Goal: Transaction & Acquisition: Purchase product/service

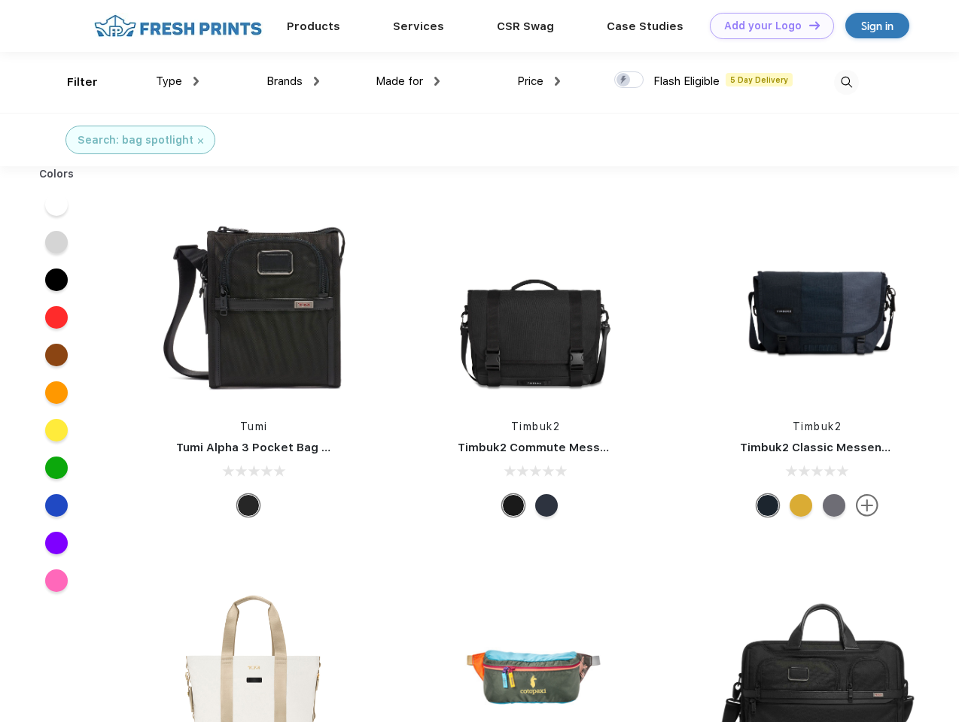
click at [766, 26] on link "Add your Logo Design Tool" at bounding box center [771, 26] width 124 height 26
click at [0, 0] on div "Design Tool" at bounding box center [0, 0] width 0 height 0
click at [807, 25] on link "Add your Logo Design Tool" at bounding box center [771, 26] width 124 height 26
click at [72, 82] on div "Filter" at bounding box center [82, 82] width 31 height 17
click at [178, 81] on span "Type" at bounding box center [169, 81] width 26 height 14
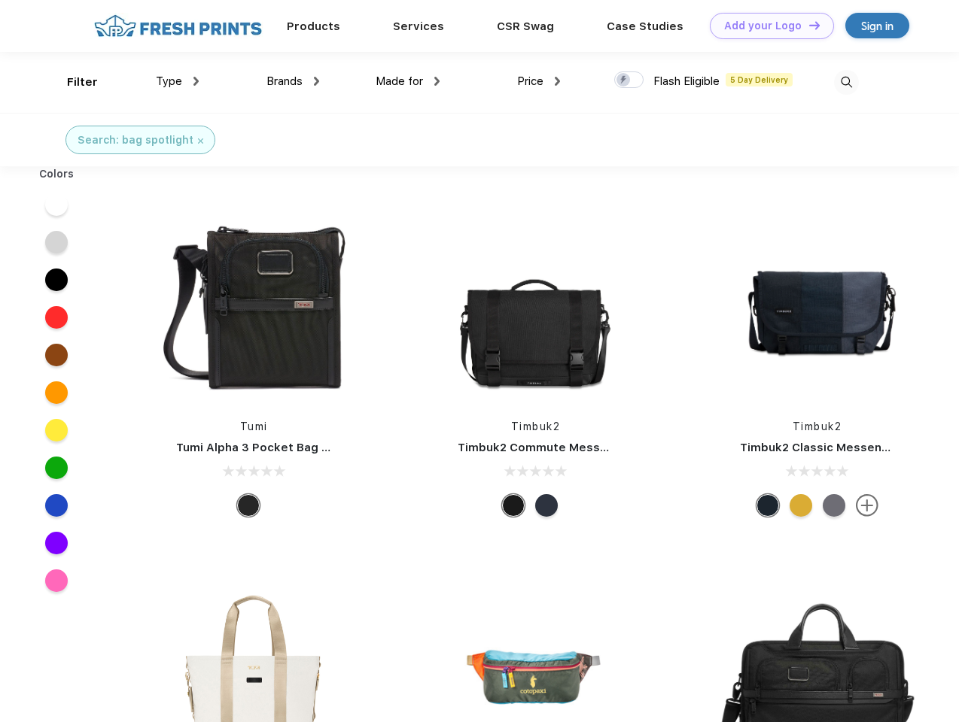
click at [293, 81] on span "Brands" at bounding box center [284, 81] width 36 height 14
click at [408, 81] on span "Made for" at bounding box center [398, 81] width 47 height 14
click at [539, 81] on span "Price" at bounding box center [530, 81] width 26 height 14
click at [629, 81] on div at bounding box center [628, 79] width 29 height 17
click at [624, 81] on input "checkbox" at bounding box center [619, 76] width 10 height 10
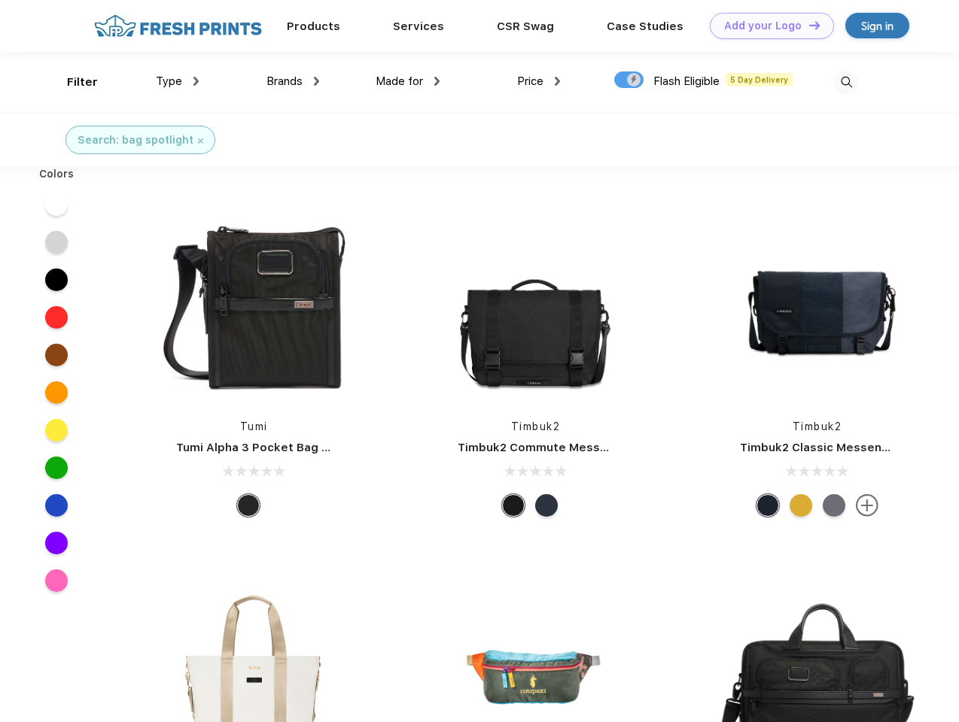
click at [846, 82] on img at bounding box center [846, 82] width 25 height 25
